Goal: Task Accomplishment & Management: Manage account settings

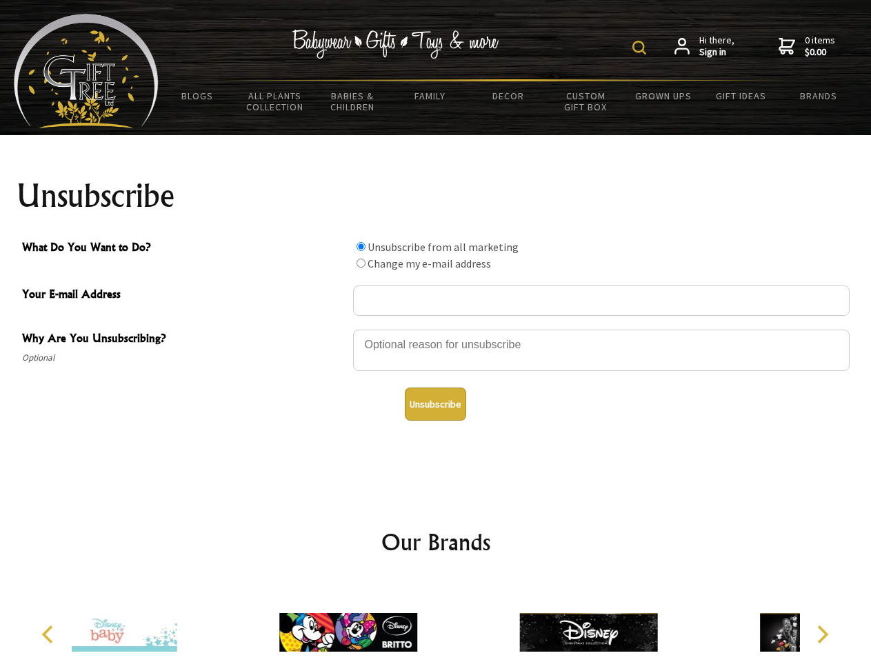
click at [641, 48] on img at bounding box center [639, 48] width 14 height 14
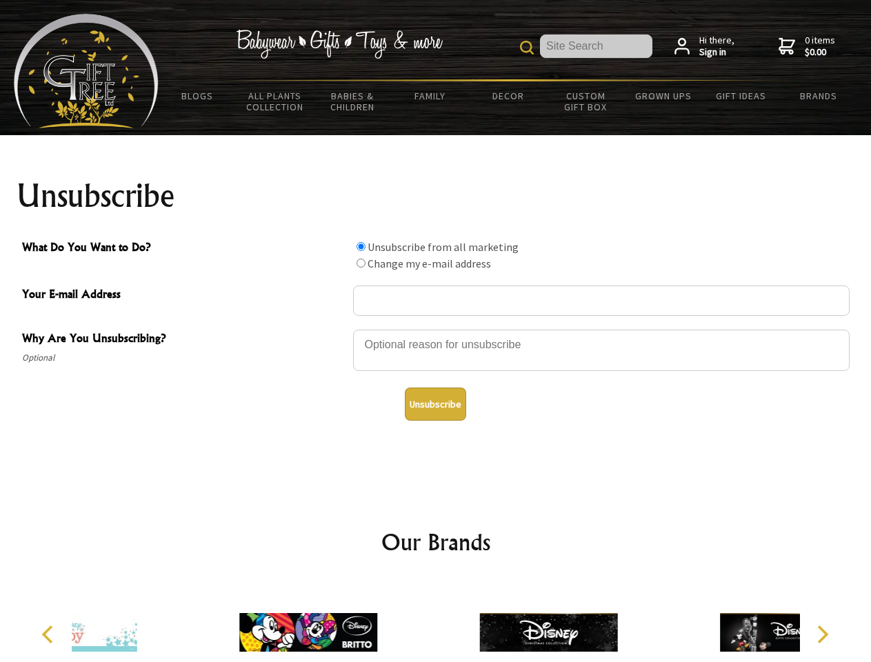
click at [436, 329] on div at bounding box center [601, 352] width 497 height 48
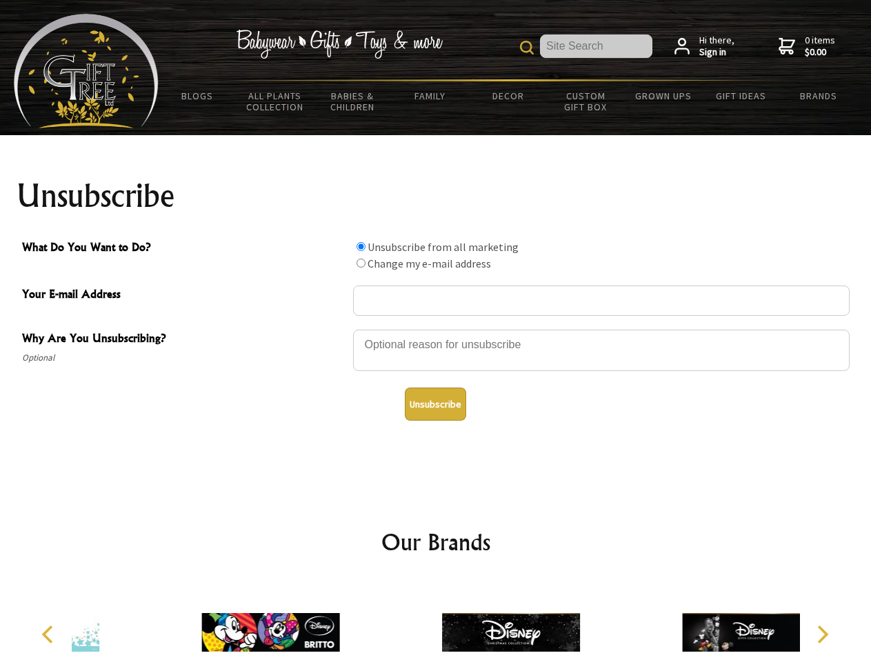
click at [361, 246] on input "What Do You Want to Do?" at bounding box center [361, 246] width 9 height 9
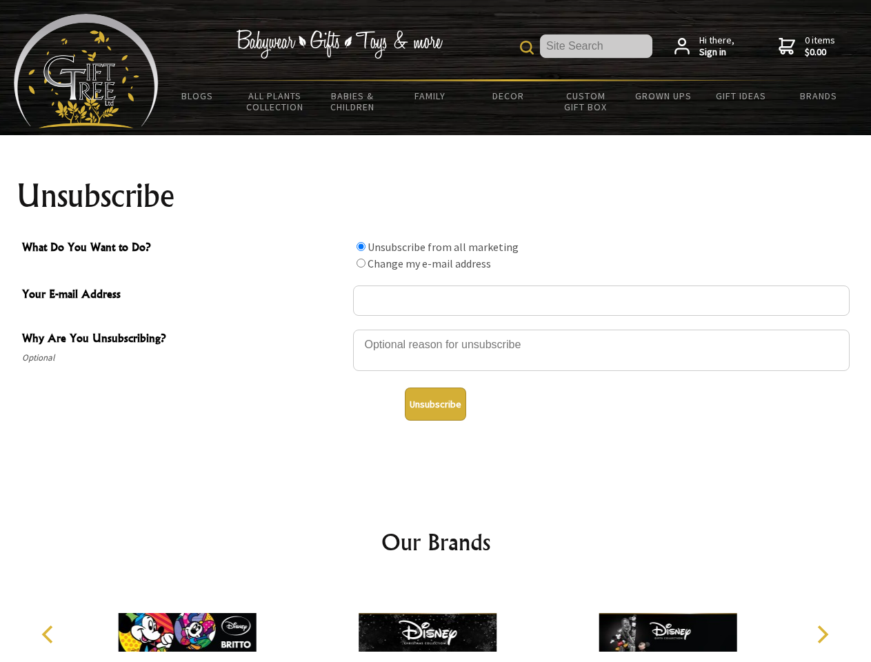
click at [361, 263] on input "What Do You Want to Do?" at bounding box center [361, 263] width 9 height 9
radio input "true"
click at [435, 404] on button "Unsubscribe" at bounding box center [435, 404] width 61 height 33
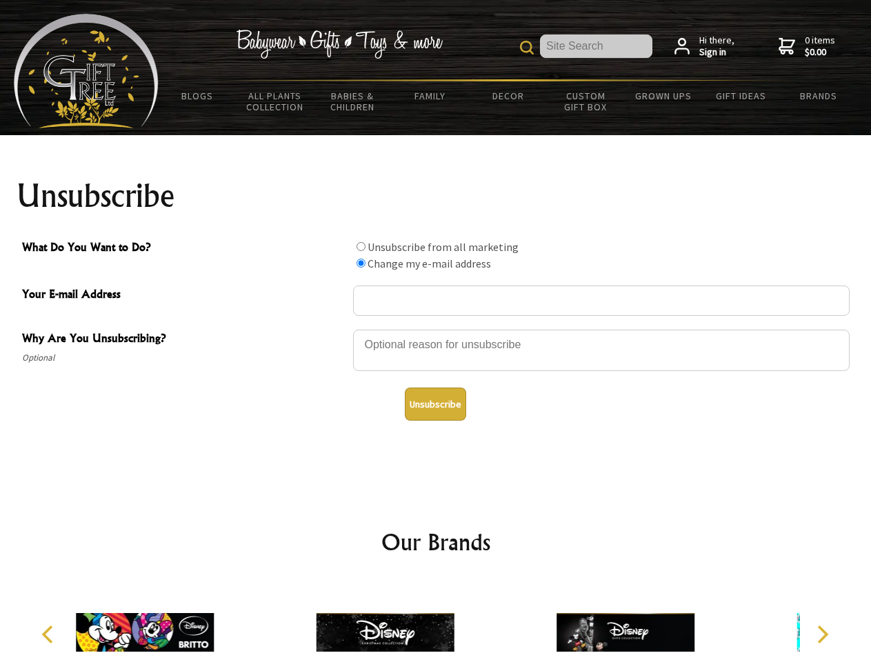
click at [436, 621] on div at bounding box center [385, 635] width 240 height 108
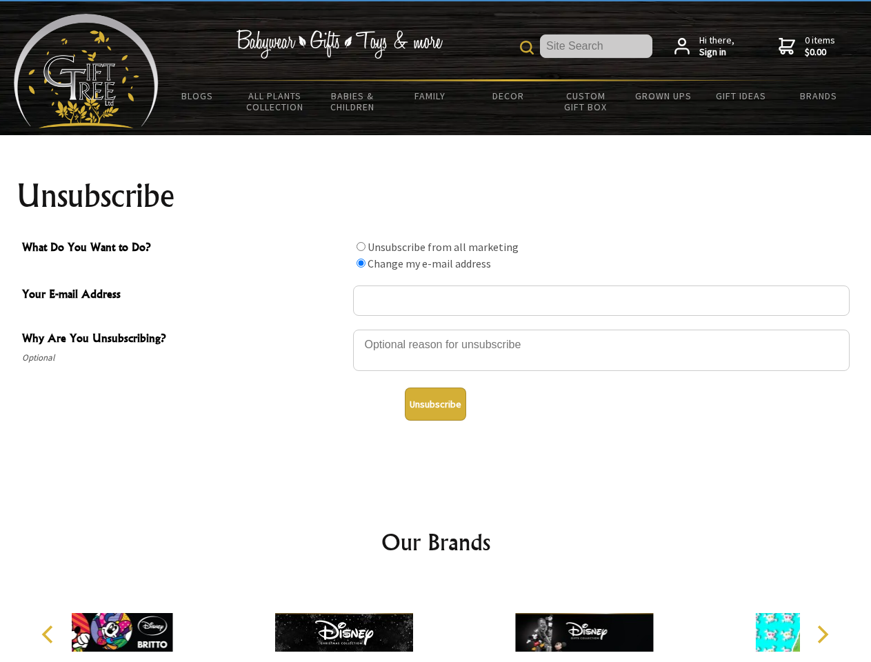
click at [50, 634] on icon "Previous" at bounding box center [49, 634] width 18 height 18
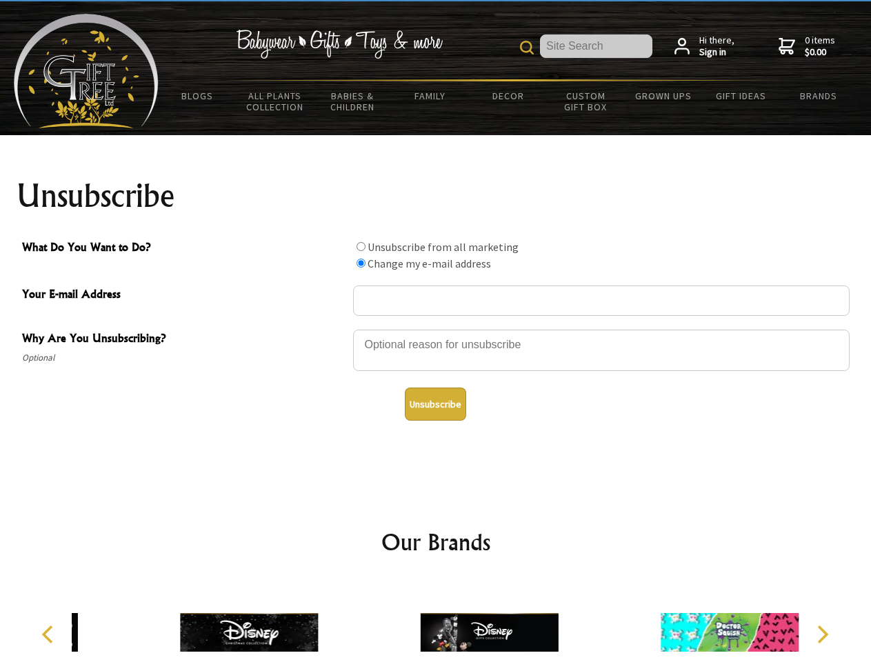
click at [822, 634] on icon "Next" at bounding box center [821, 634] width 18 height 18
